Goal: Communication & Community: Share content

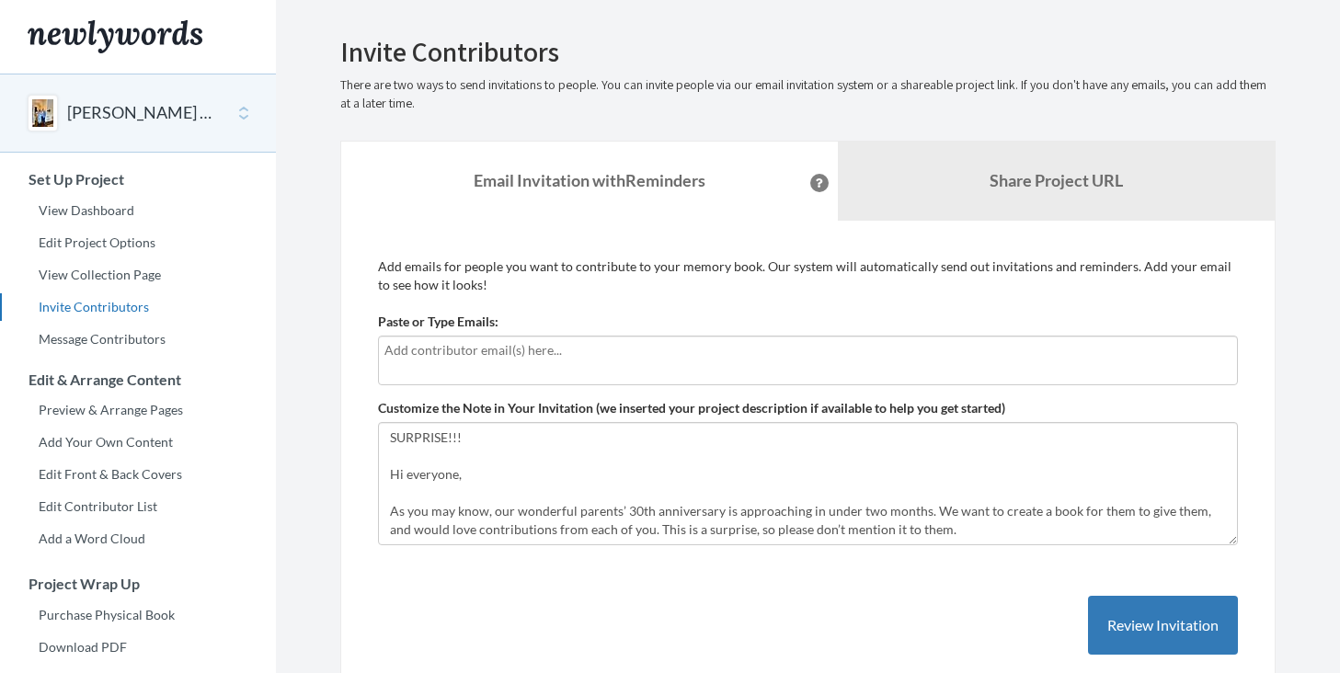
click at [796, 373] on div at bounding box center [808, 361] width 860 height 50
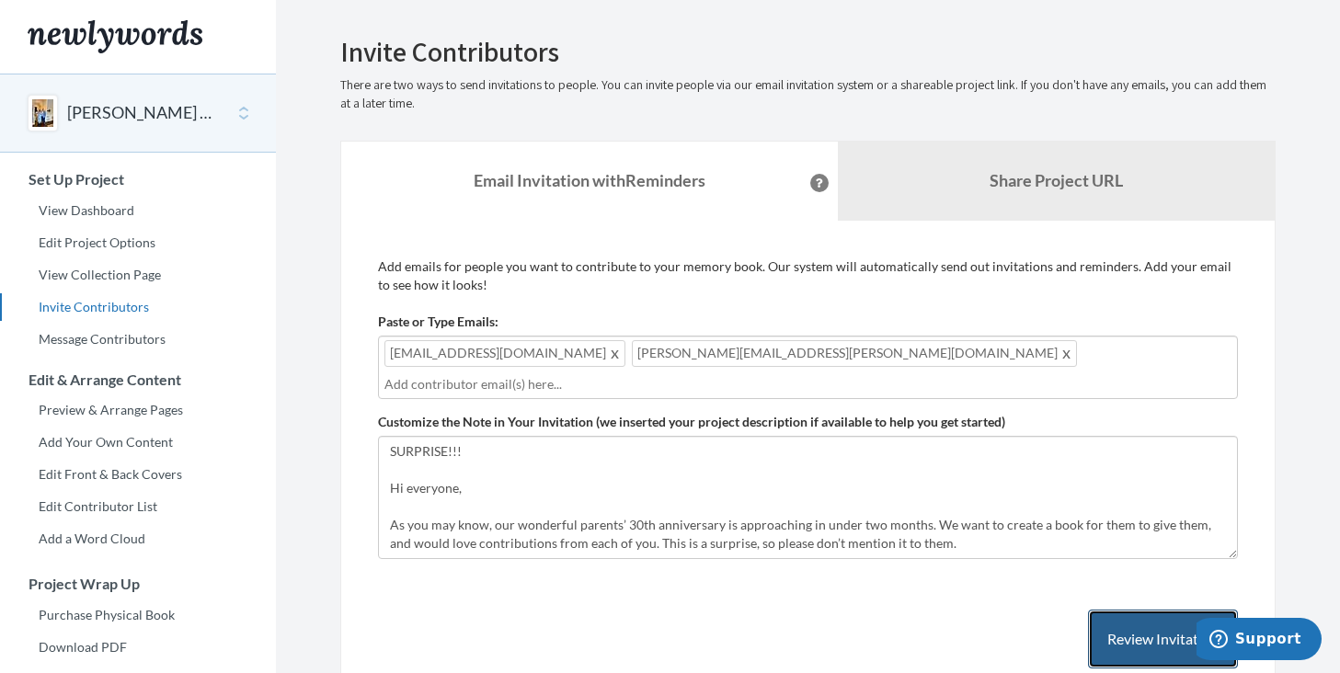
click at [1124, 626] on button "Review Invitation" at bounding box center [1163, 640] width 150 height 60
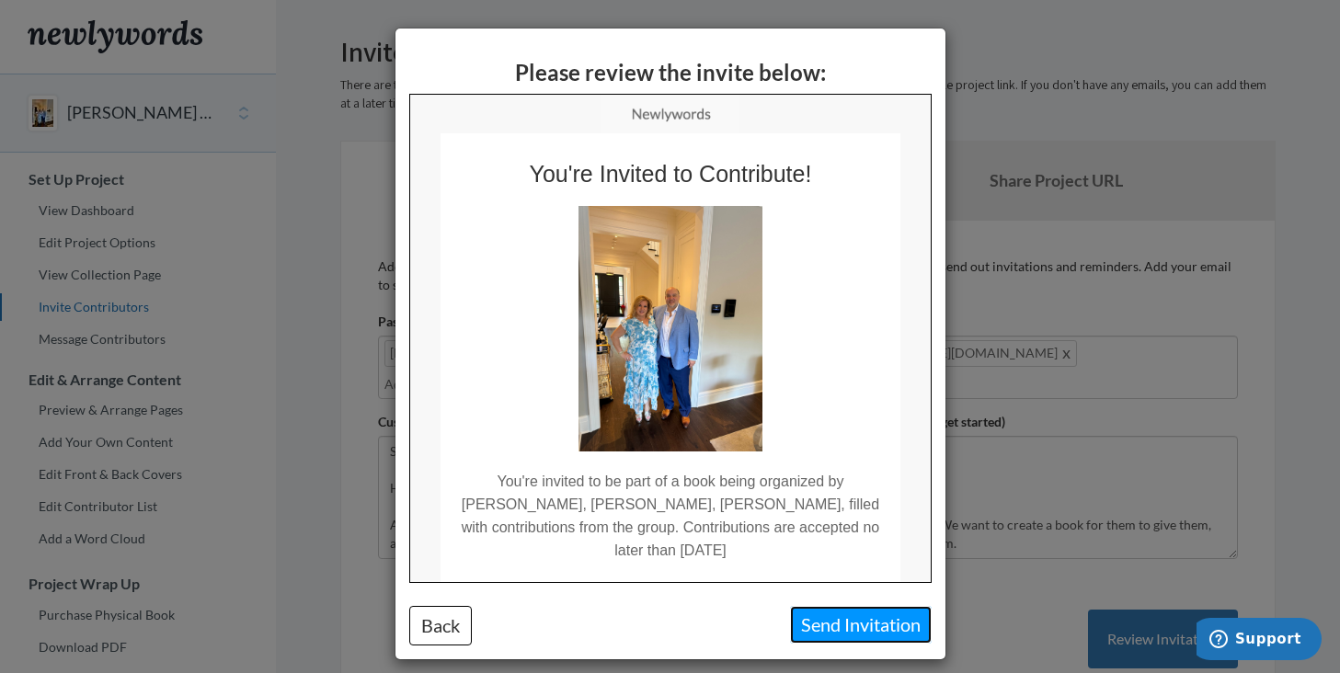
click at [844, 623] on button "Send Invitation" at bounding box center [861, 625] width 142 height 38
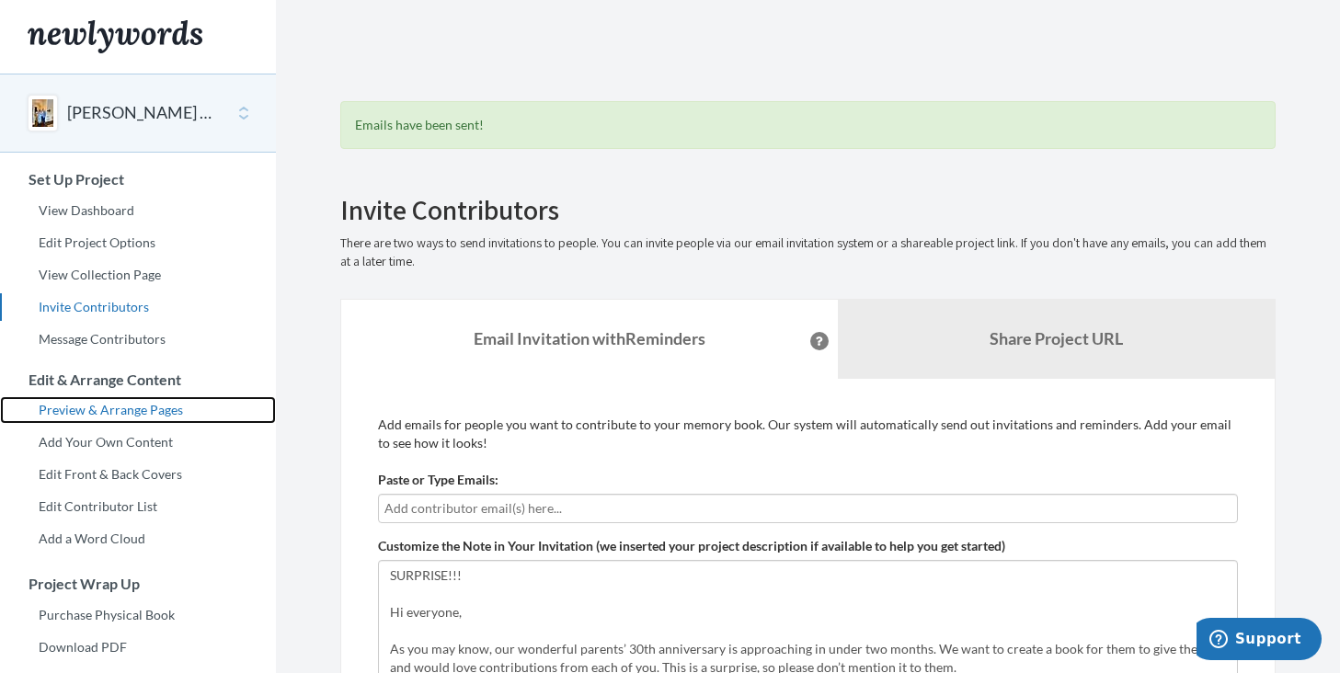
click at [82, 408] on link "Preview & Arrange Pages" at bounding box center [138, 410] width 276 height 28
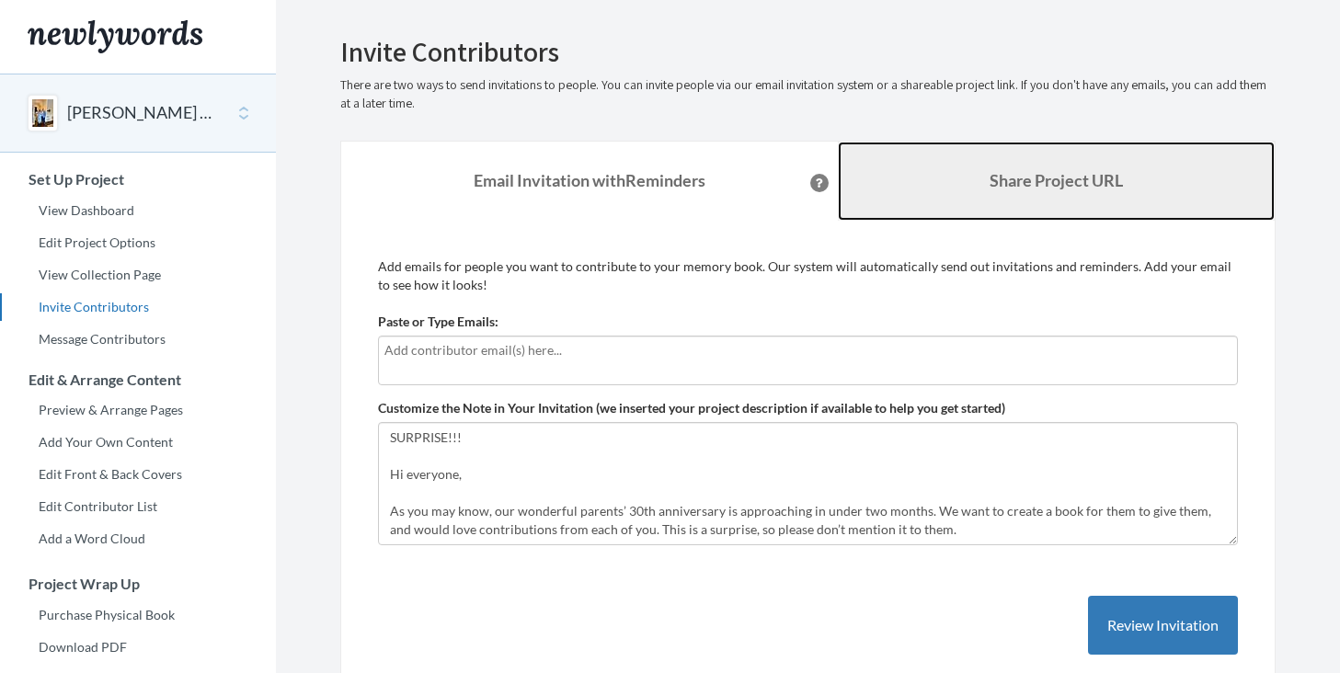
click at [1005, 196] on link "Share Project URL" at bounding box center [1057, 181] width 438 height 79
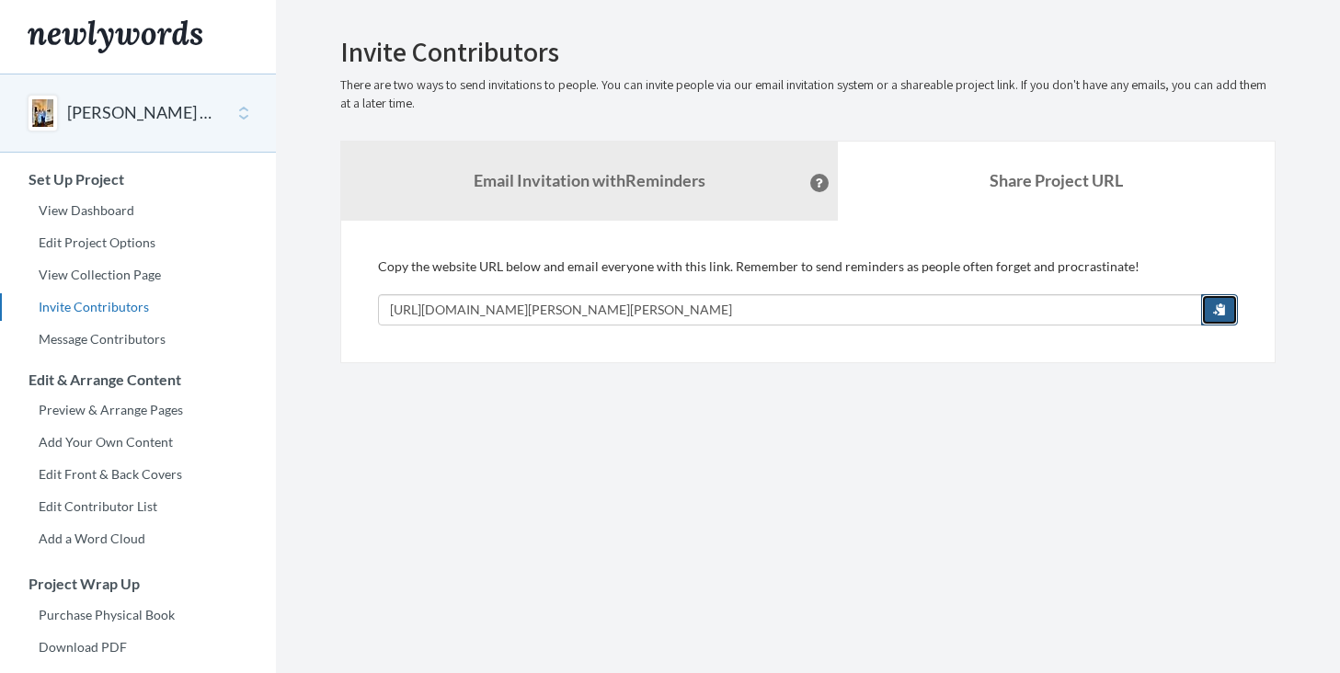
click at [1206, 311] on button "button" at bounding box center [1219, 309] width 37 height 31
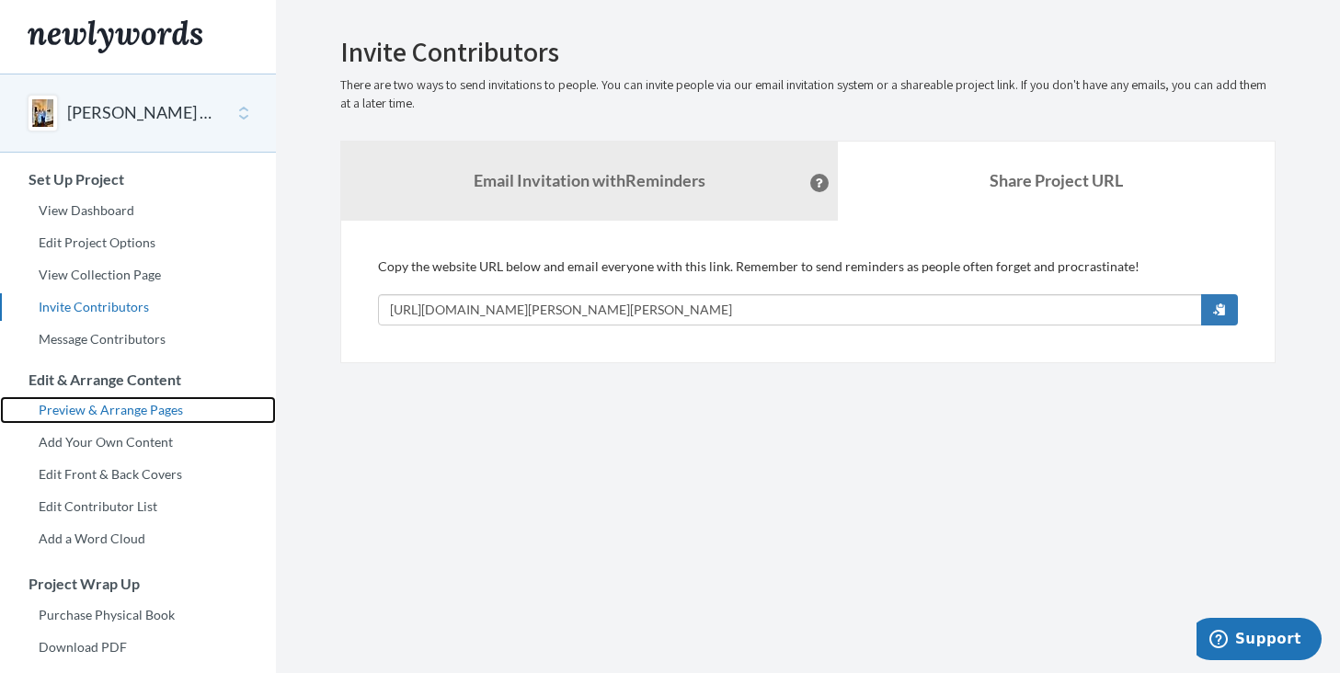
click at [126, 404] on link "Preview & Arrange Pages" at bounding box center [138, 410] width 276 height 28
